Goal: Transaction & Acquisition: Purchase product/service

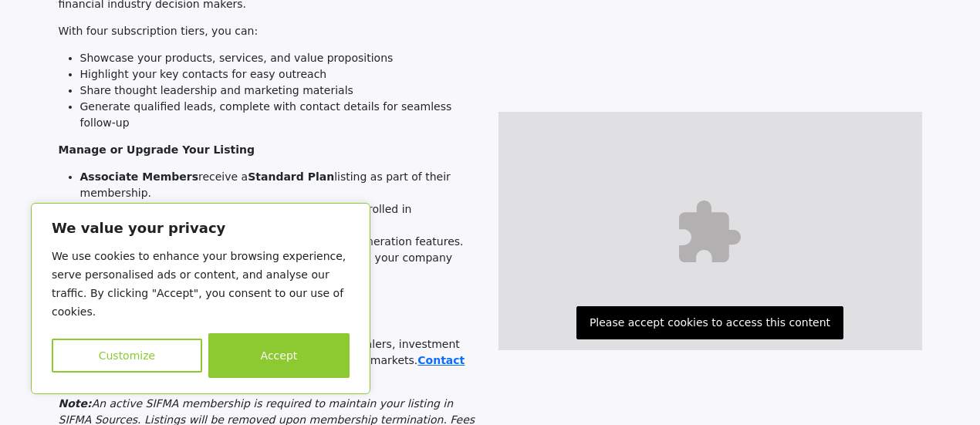
scroll to position [309, 0]
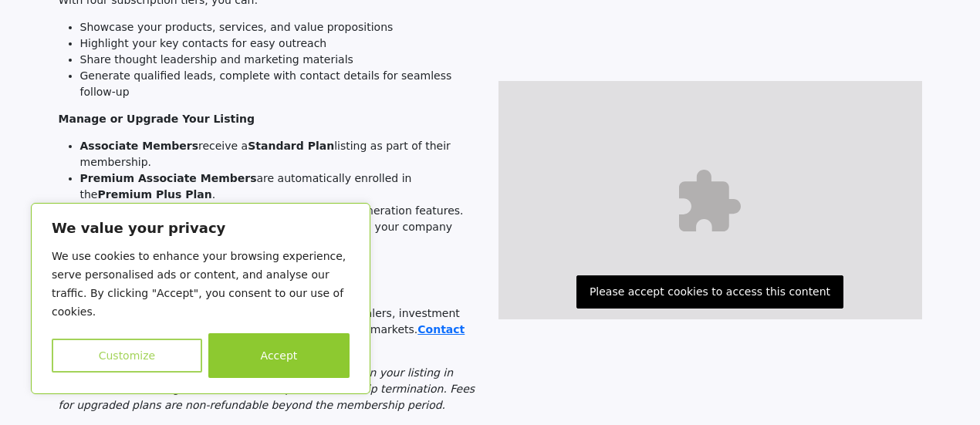
click at [130, 360] on button "Customize" at bounding box center [127, 356] width 151 height 34
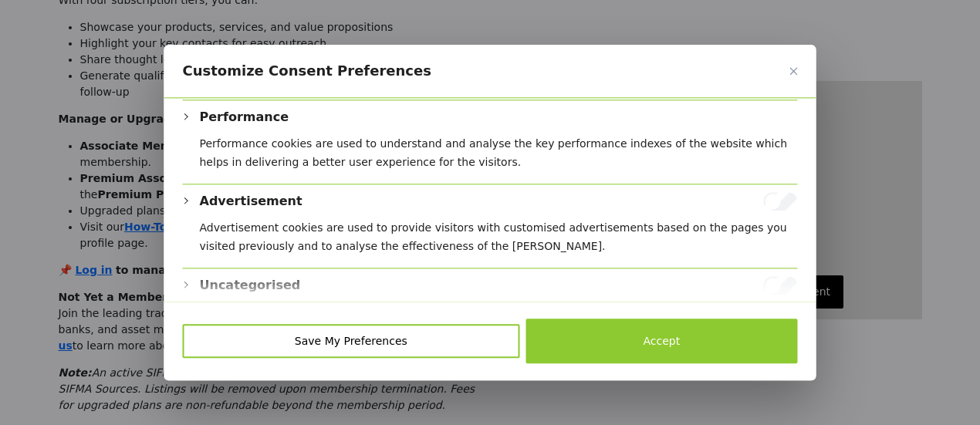
scroll to position [395, 0]
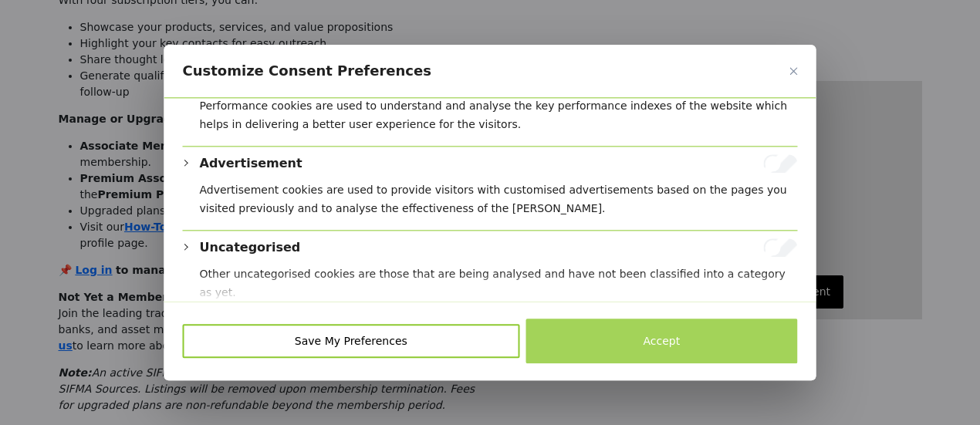
click at [674, 343] on button "Accept" at bounding box center [662, 341] width 272 height 45
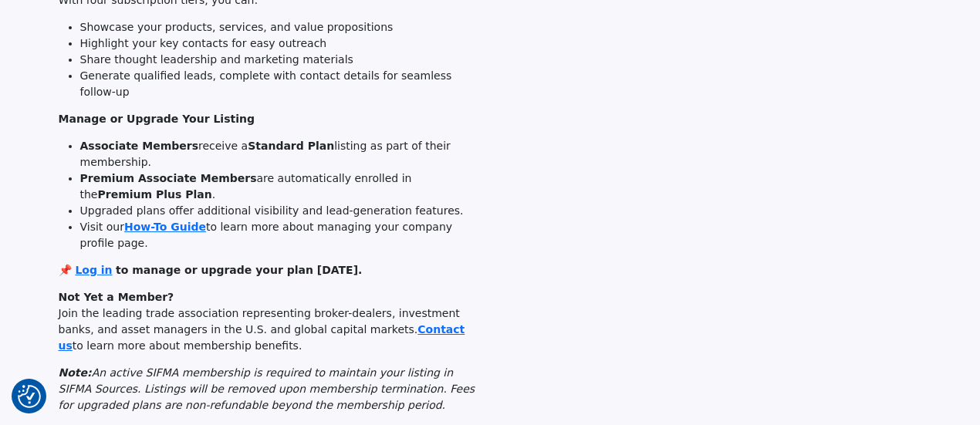
click at [553, 258] on div at bounding box center [710, 133] width 440 height 581
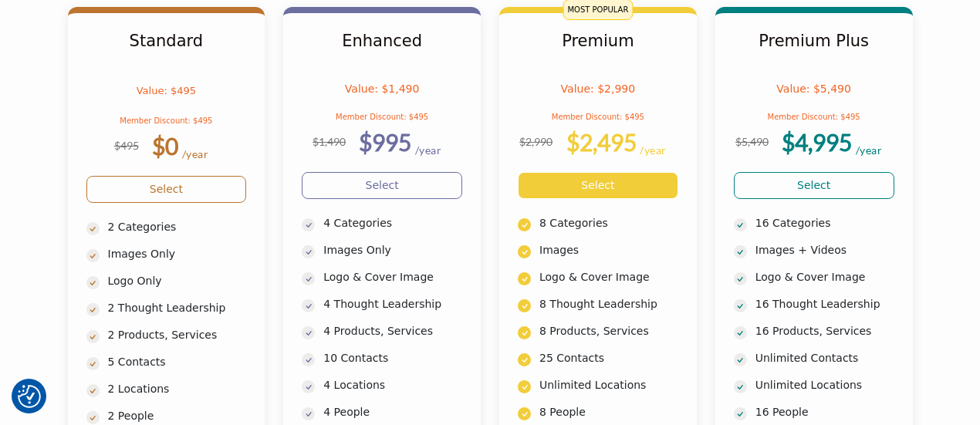
scroll to position [865, 0]
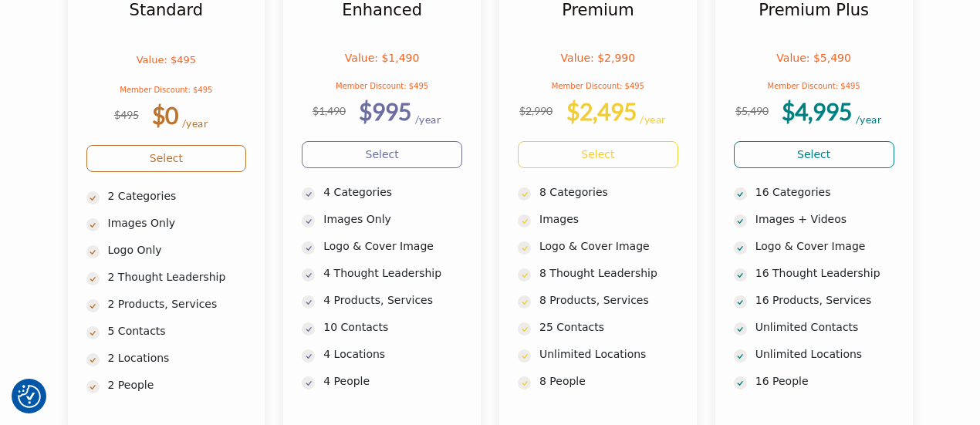
click at [20, 212] on section "Standard Value: $495 Member Discount: $495 $495 $0 /year $995" at bounding box center [490, 202] width 980 height 530
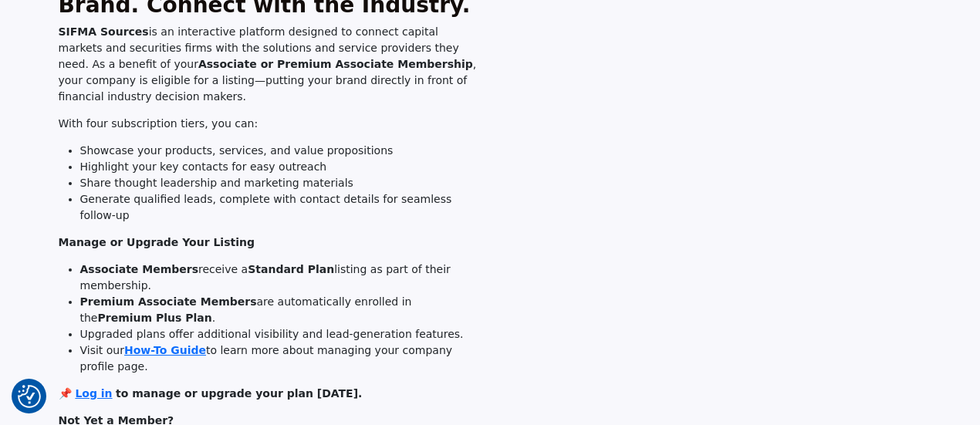
scroll to position [93, 0]
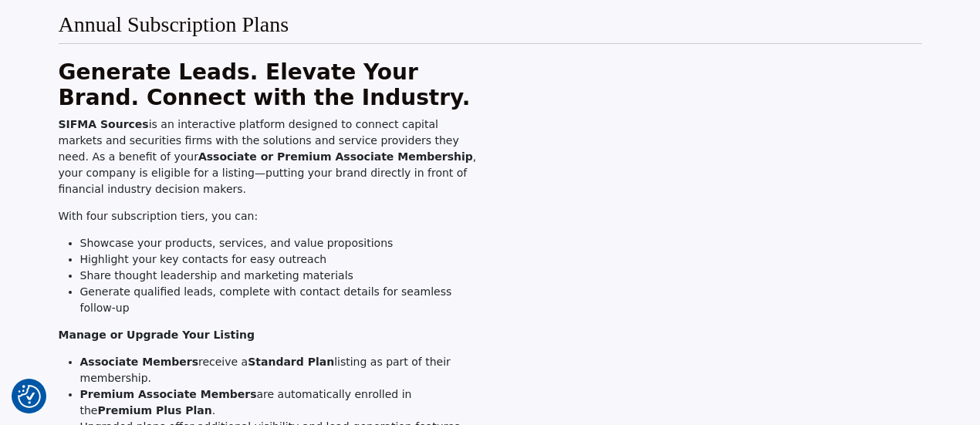
click at [591, 383] on div at bounding box center [710, 349] width 440 height 581
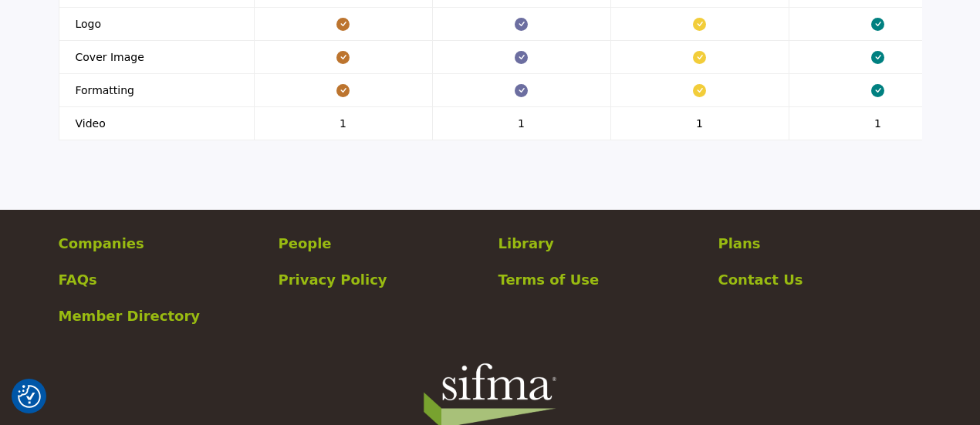
scroll to position [2163, 0]
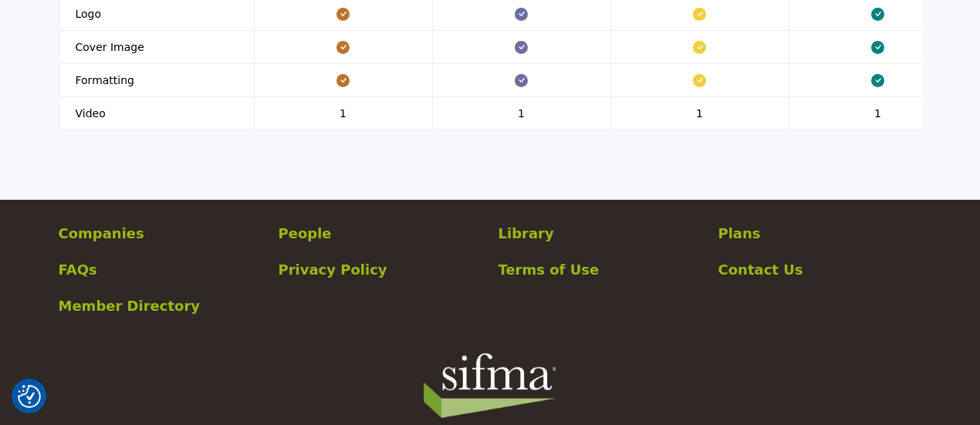
click at [96, 223] on p "Companies" at bounding box center [161, 233] width 204 height 21
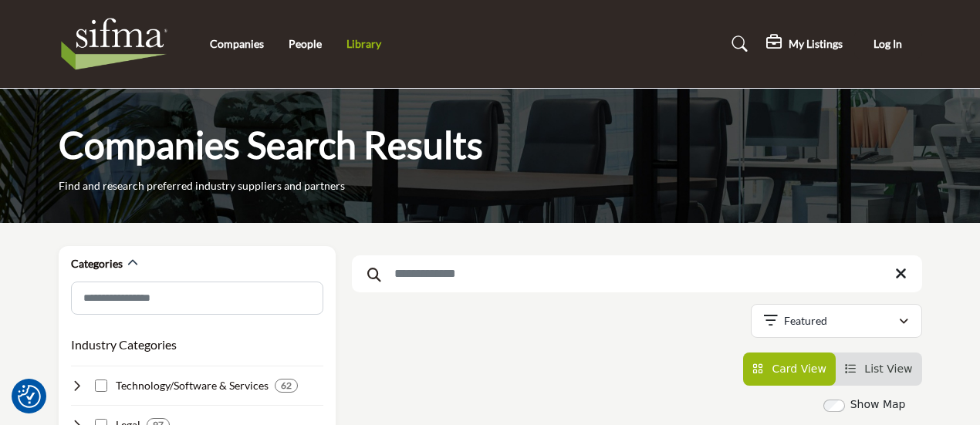
click at [367, 42] on link "Library" at bounding box center [364, 43] width 35 height 13
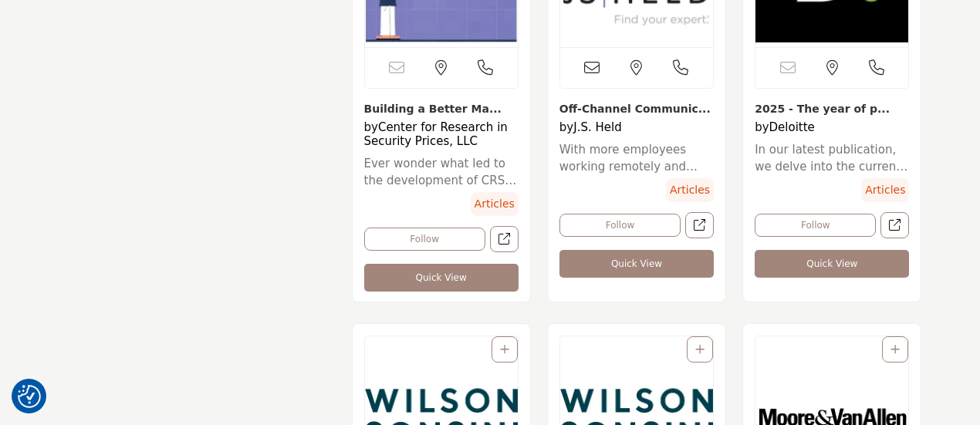
scroll to position [3736, 0]
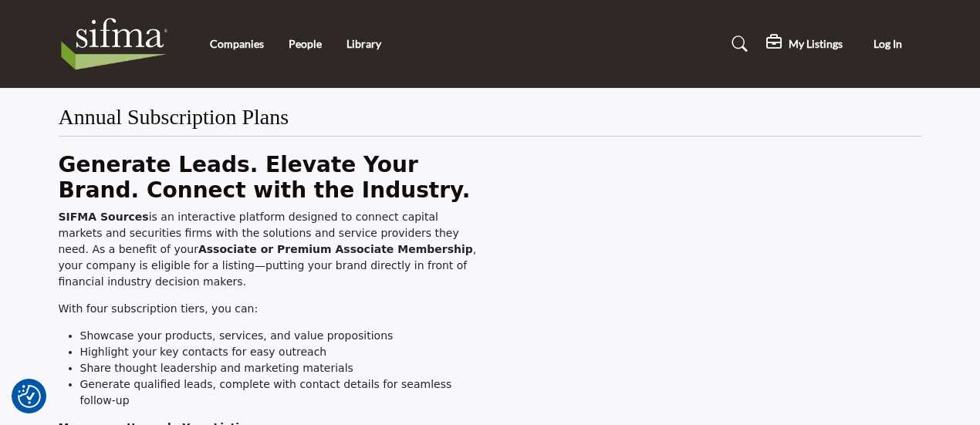
click at [293, 198] on strong "Generate Leads. Elevate Your Brand. Connect with the Industry." at bounding box center [265, 178] width 412 height 52
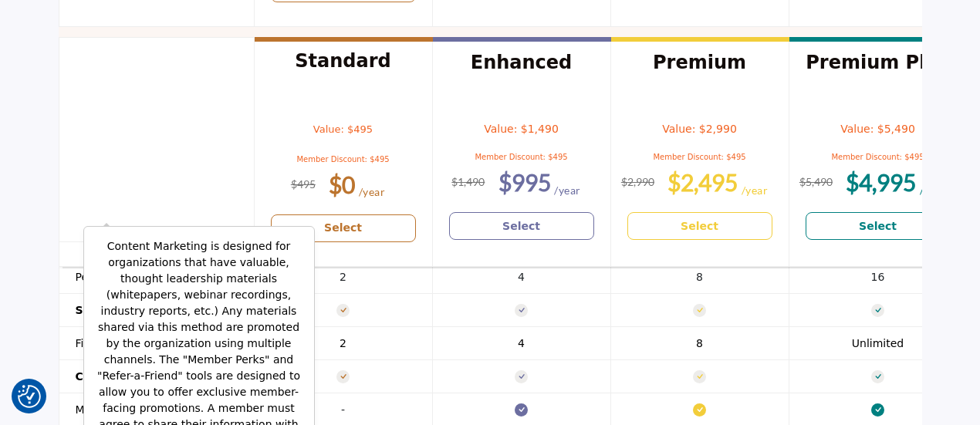
scroll to position [1636, 0]
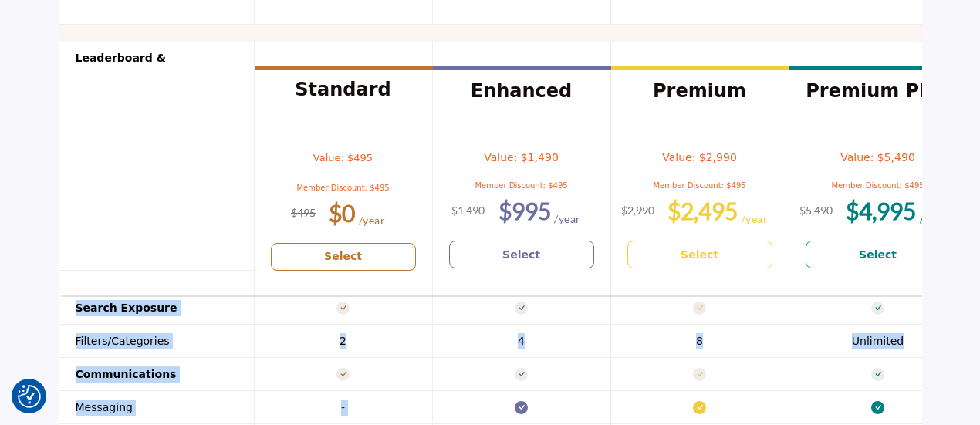
drag, startPoint x: 117, startPoint y: 155, endPoint x: 232, endPoint y: 345, distance: 222.4
click at [232, 345] on tbody "Leaderboard & Advertising Featured on Home Page Below Fold Above Fold 2 4 8" at bounding box center [513, 341] width 909 height 632
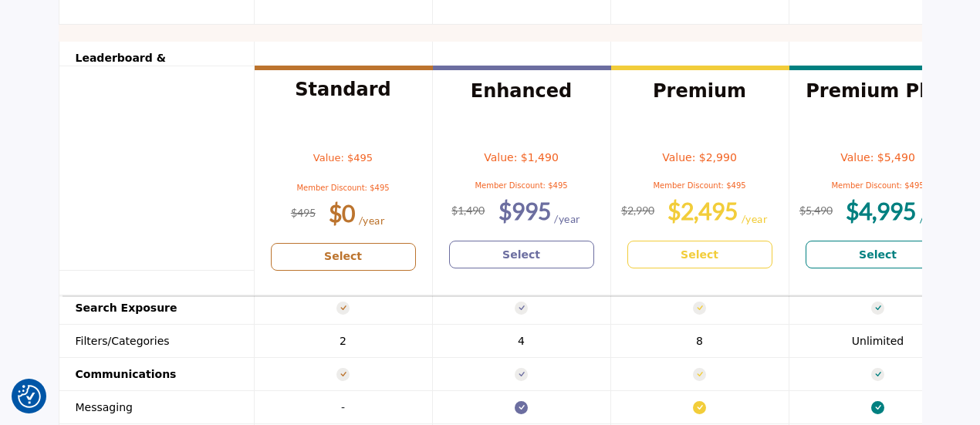
click at [20, 287] on section "Header 1 Standard Value: $495 Member Discount: $495 $0 Select Enhanced $995" at bounding box center [490, 228] width 980 height 932
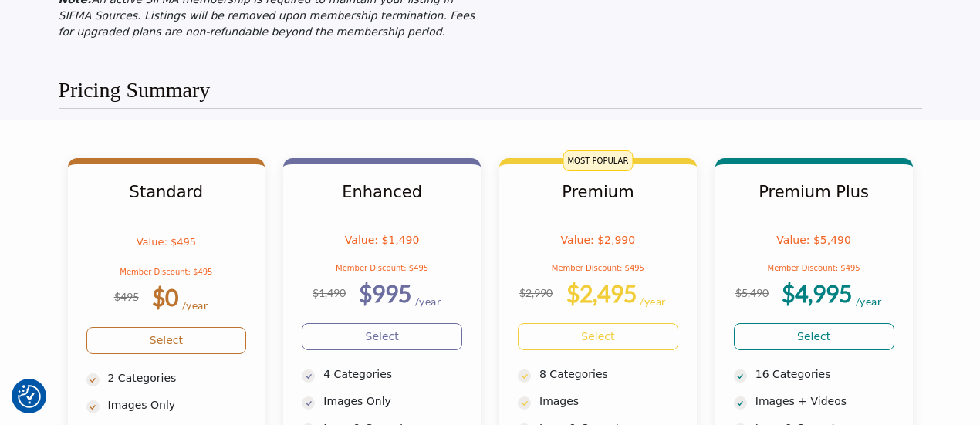
scroll to position [679, 0]
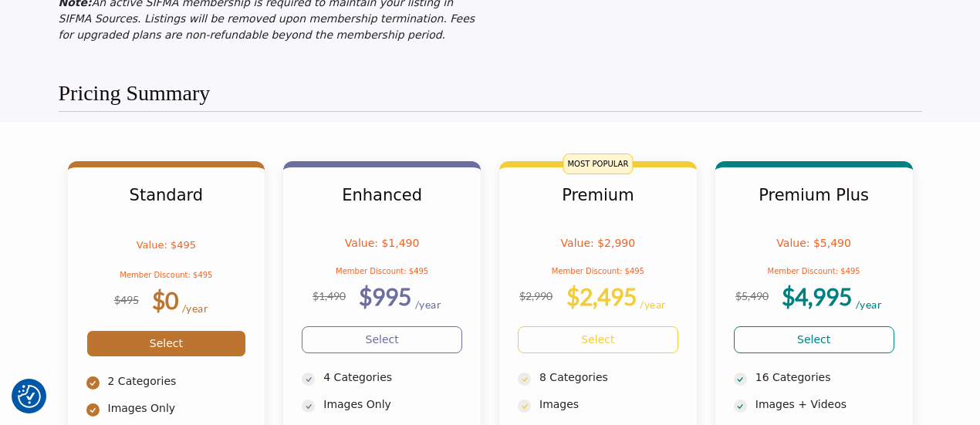
click at [168, 330] on link "Select" at bounding box center [166, 343] width 161 height 27
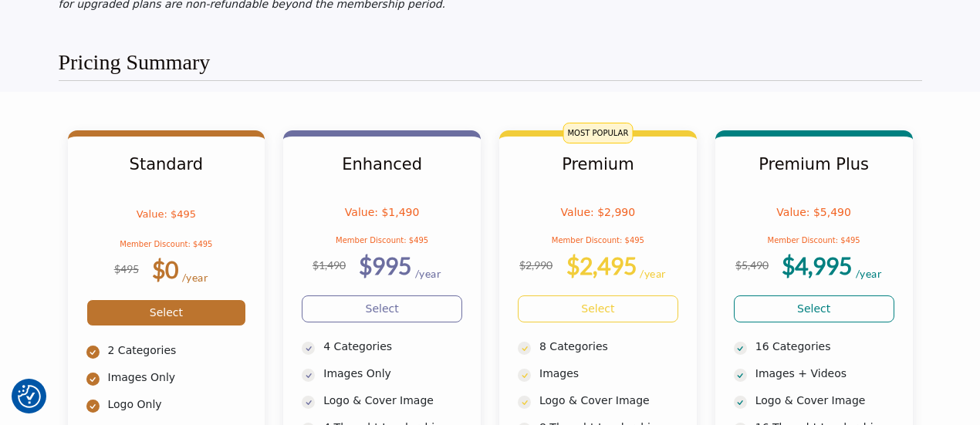
scroll to position [763, 0]
